Goal: Navigation & Orientation: Find specific page/section

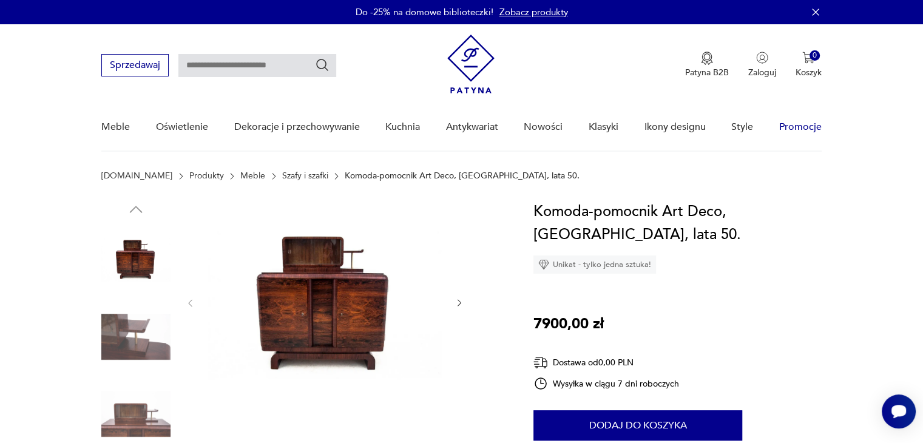
click at [798, 121] on link "Promocje" at bounding box center [800, 127] width 42 height 47
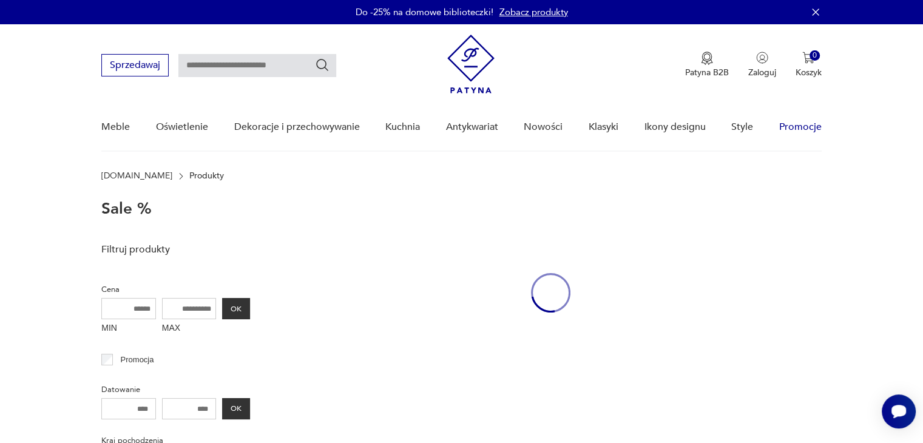
scroll to position [54, 0]
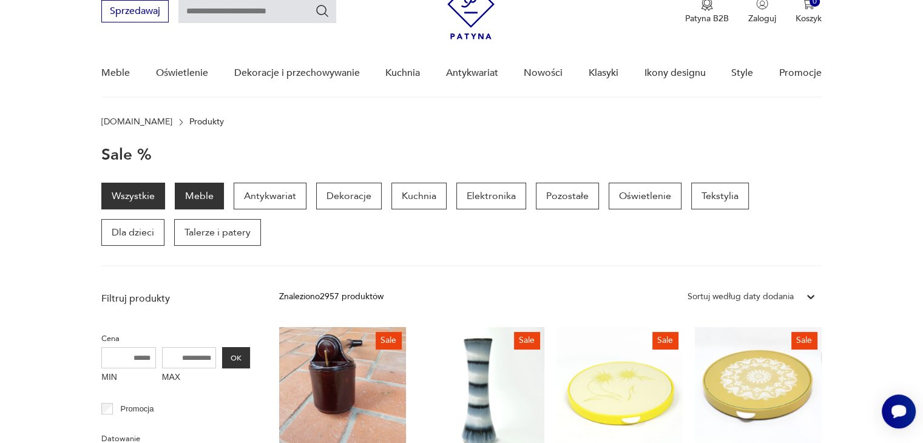
click at [199, 192] on p "Meble" at bounding box center [199, 196] width 49 height 27
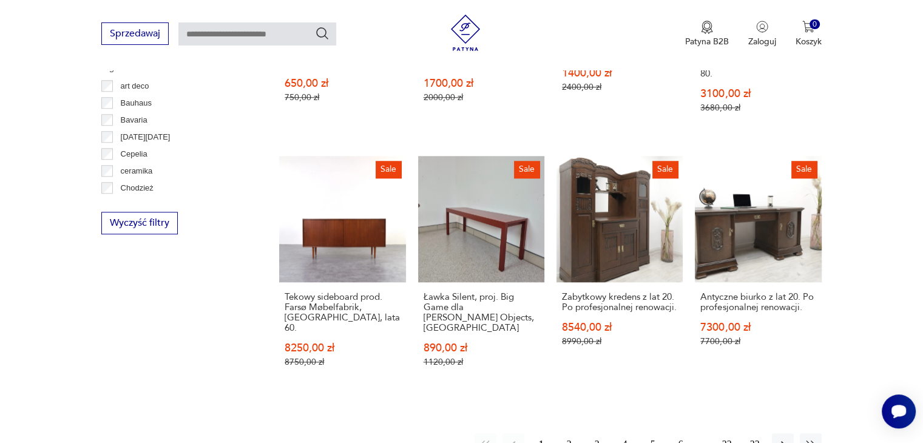
scroll to position [1180, 0]
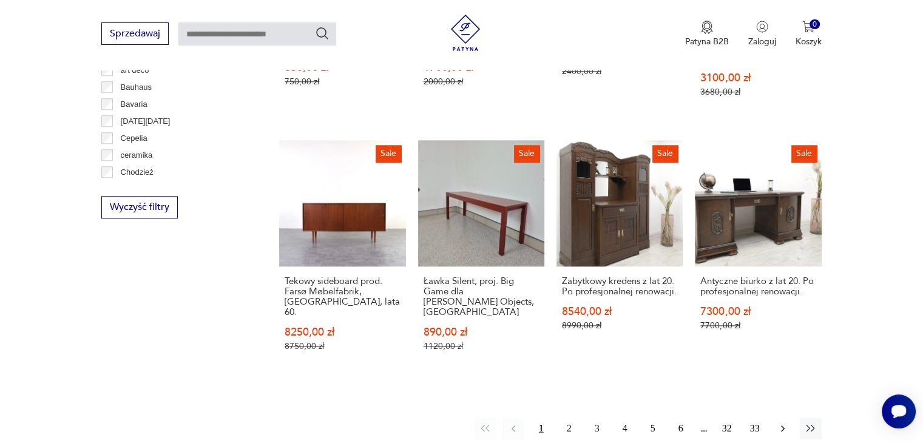
click at [784, 423] on icon "button" at bounding box center [783, 429] width 12 height 12
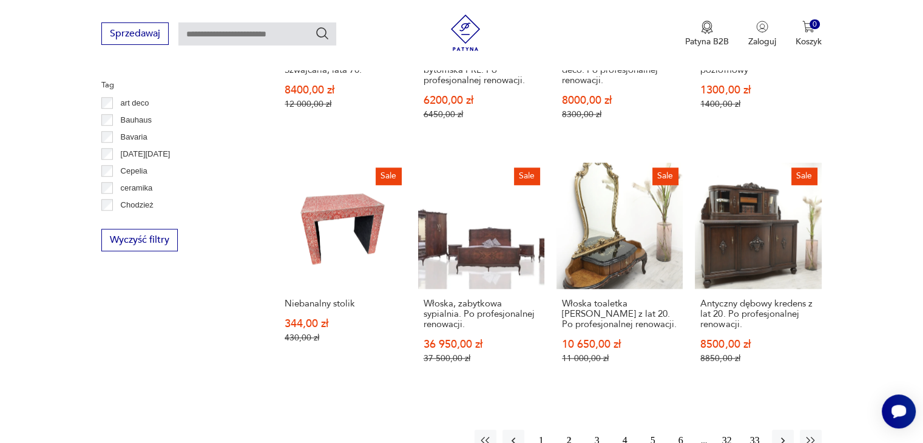
scroll to position [1172, 0]
